Goal: Find specific page/section: Find specific page/section

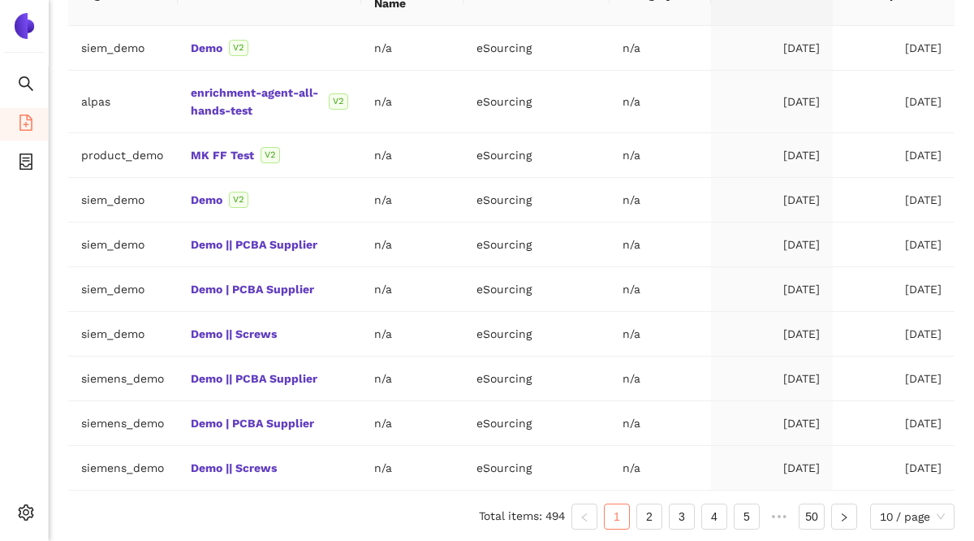
scroll to position [269, 0]
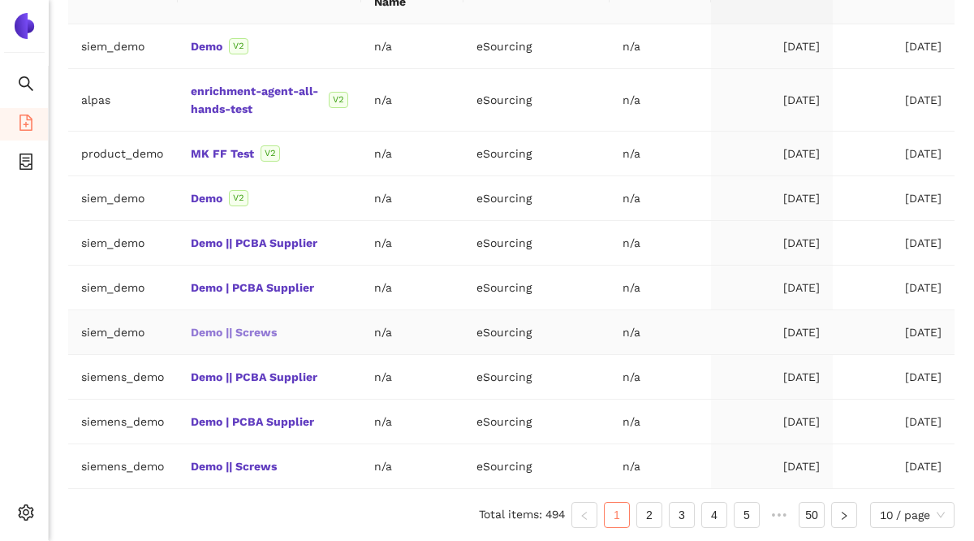
click at [0, 0] on link "Demo || Screws" at bounding box center [0, 0] width 0 height 0
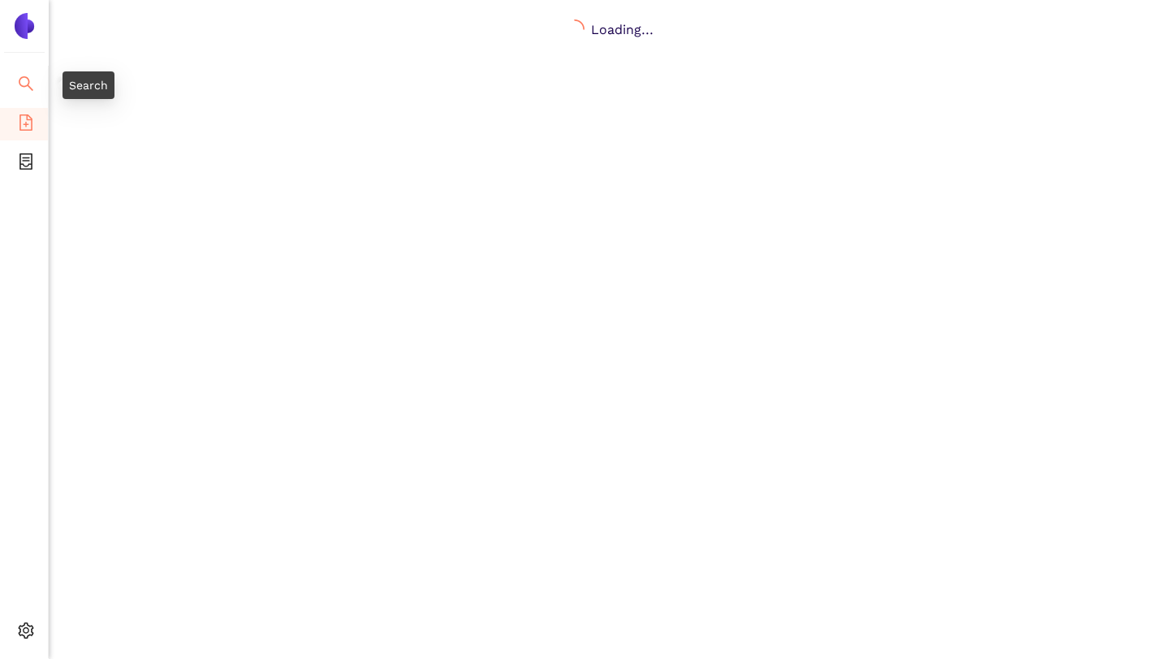
click at [22, 85] on icon "search" at bounding box center [26, 83] width 15 height 15
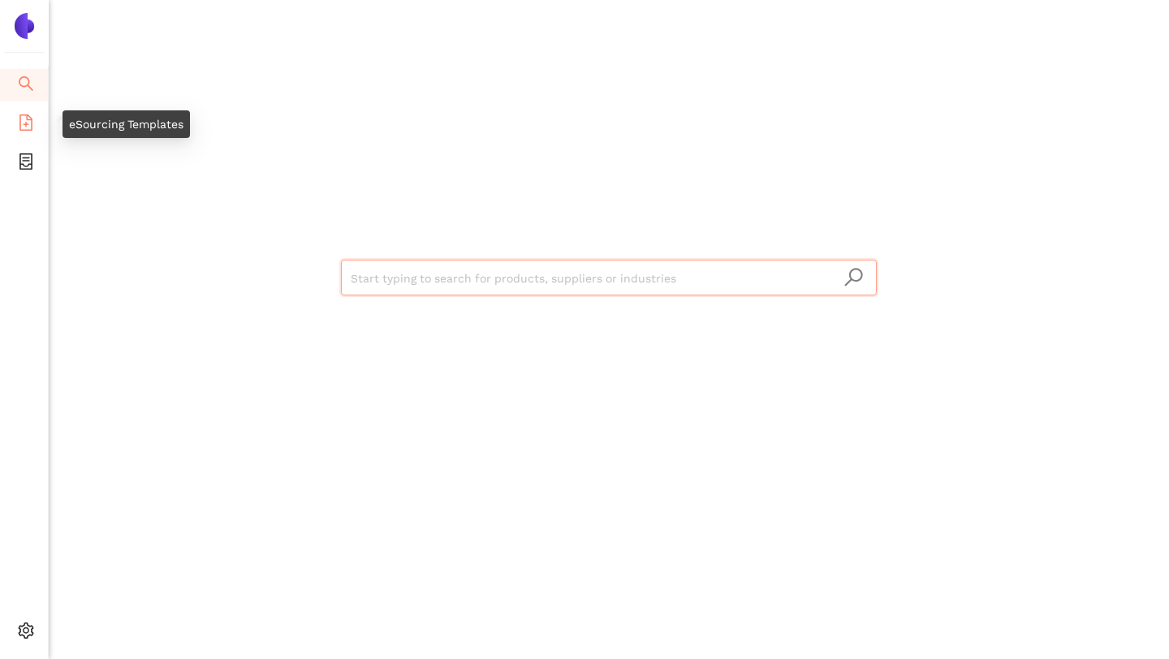
click at [25, 134] on span "file-add" at bounding box center [26, 125] width 16 height 32
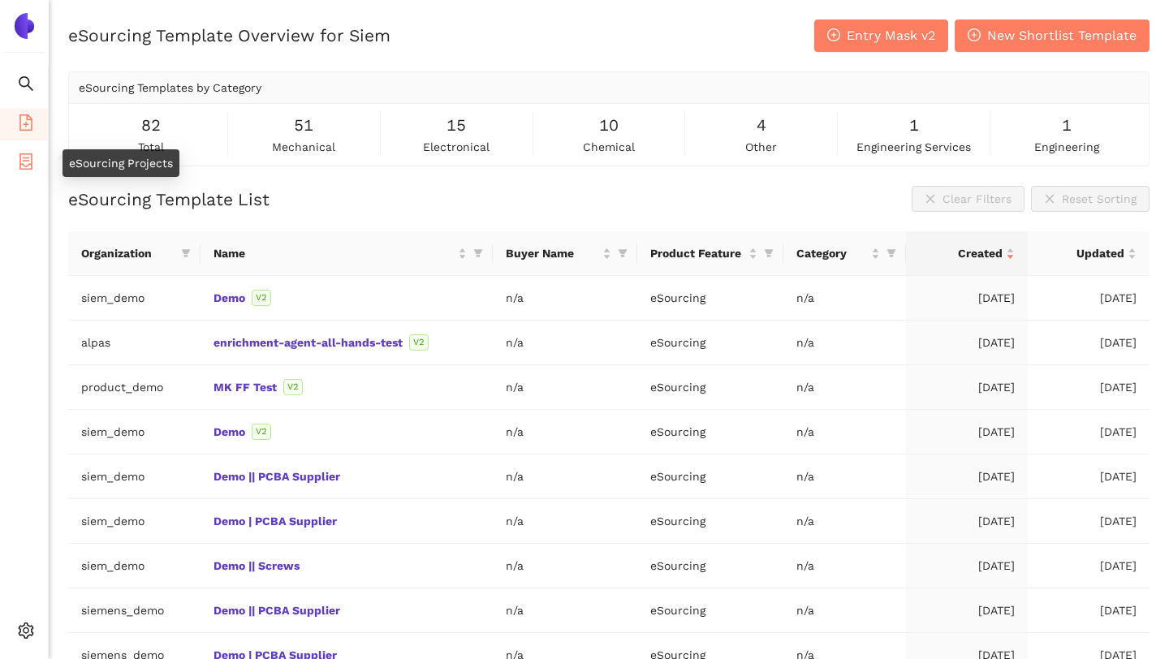
click at [30, 167] on icon "container" at bounding box center [25, 161] width 13 height 16
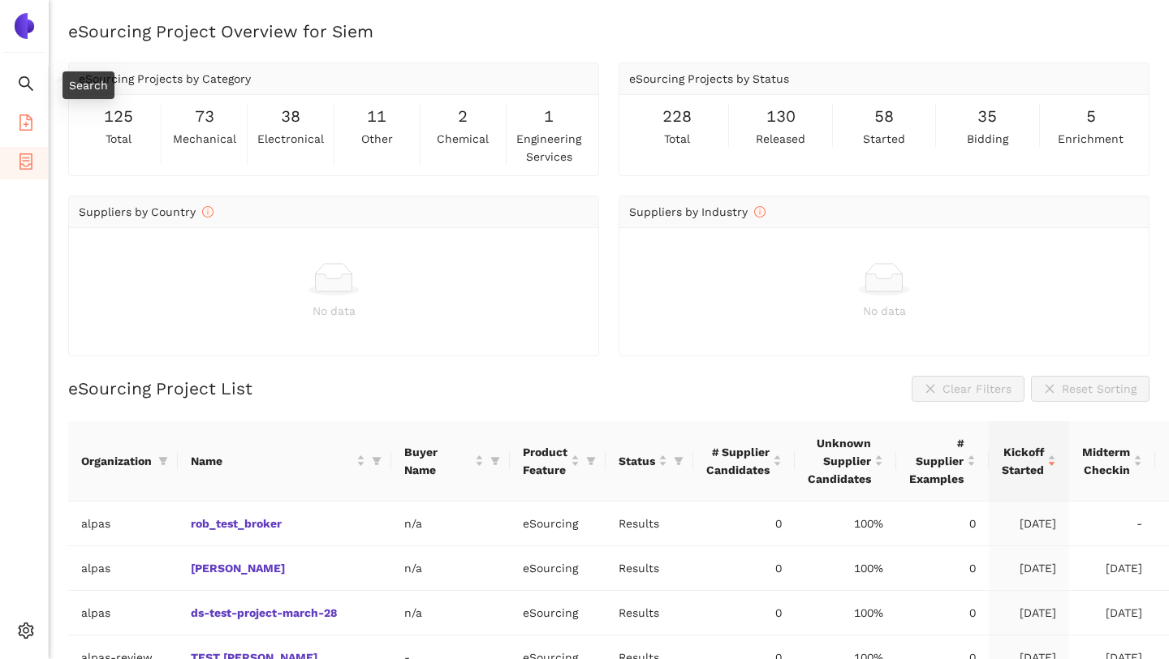
click at [29, 114] on icon "file-add" at bounding box center [26, 122] width 16 height 16
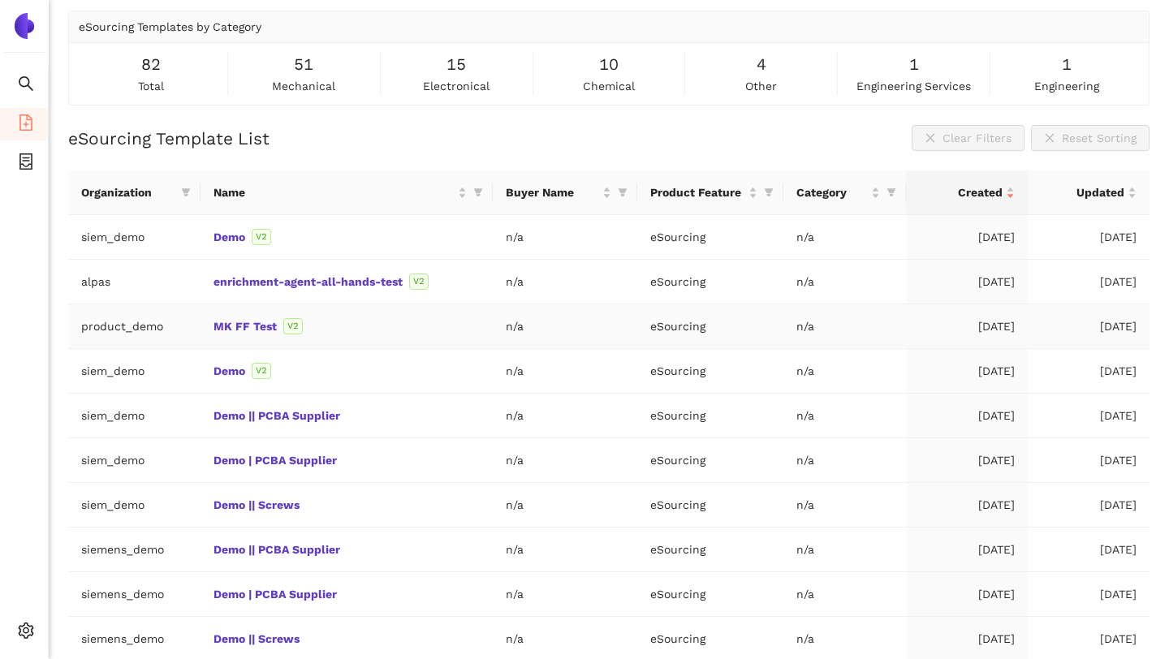
scroll to position [115, 0]
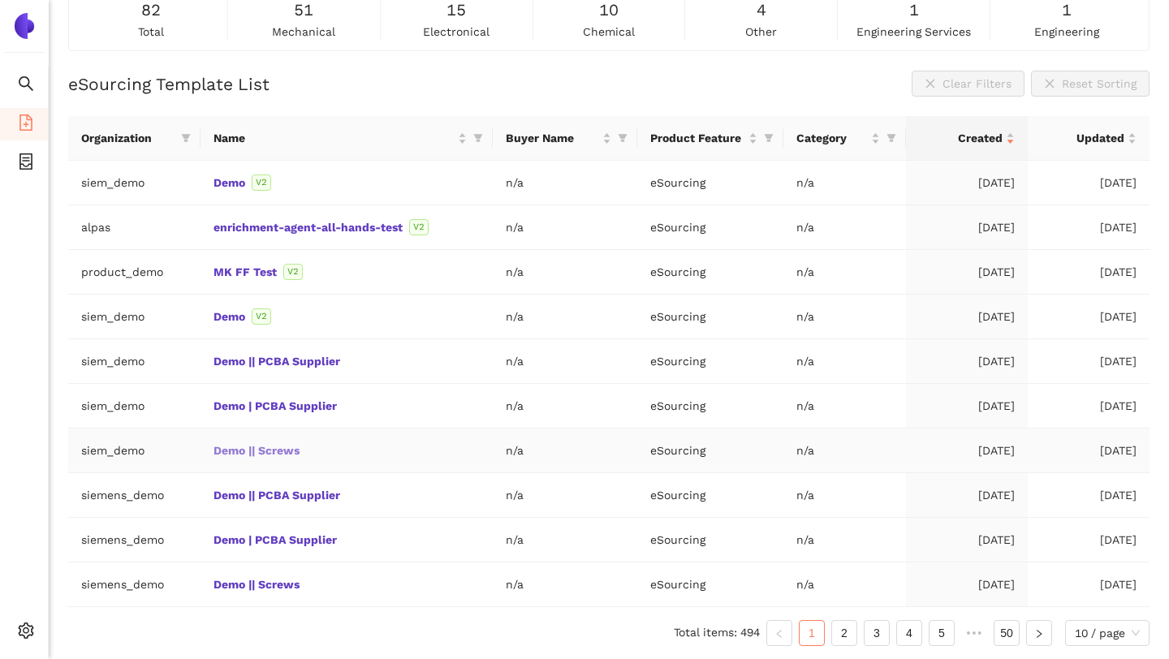
click at [0, 0] on link "Demo || Screws" at bounding box center [0, 0] width 0 height 0
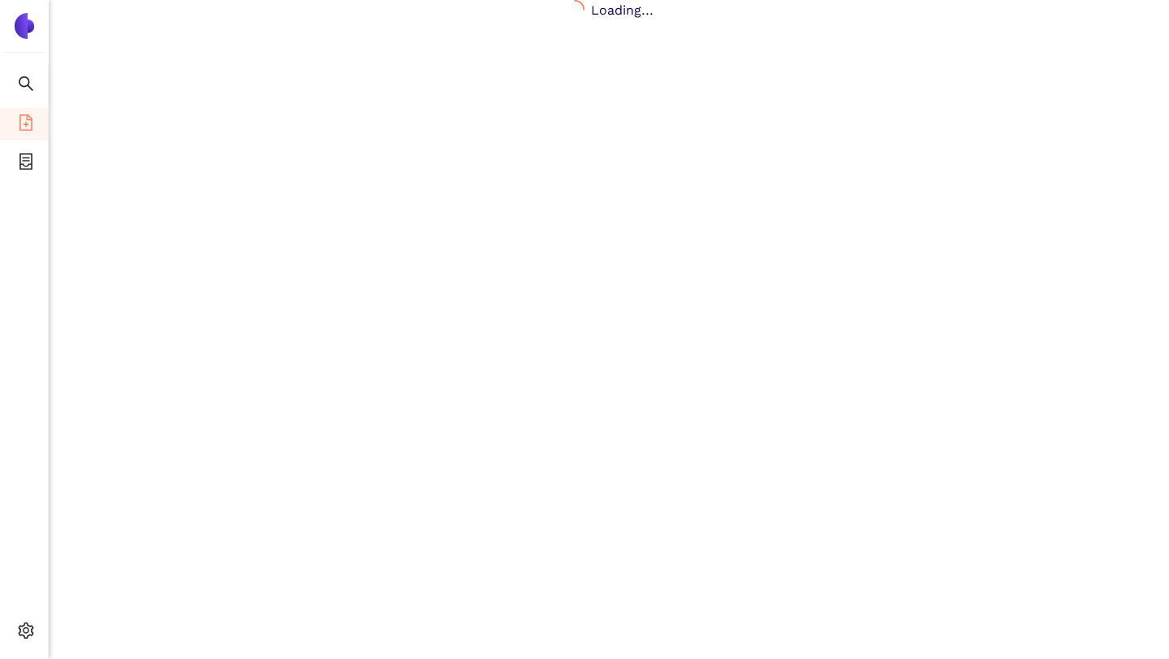
scroll to position [19, 0]
